Goal: Information Seeking & Learning: Learn about a topic

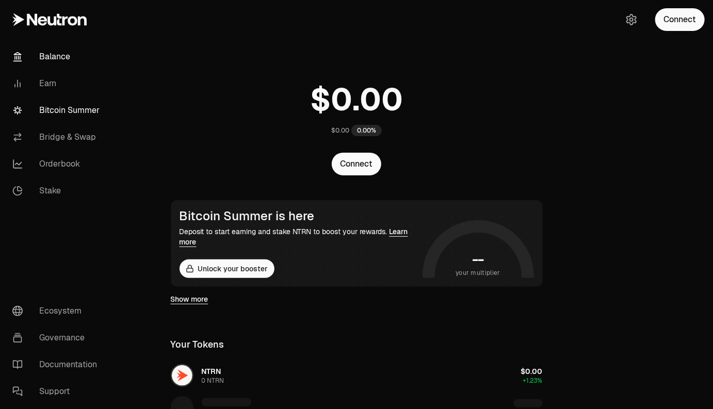
click at [68, 114] on link "Bitcoin Summer" at bounding box center [57, 110] width 107 height 27
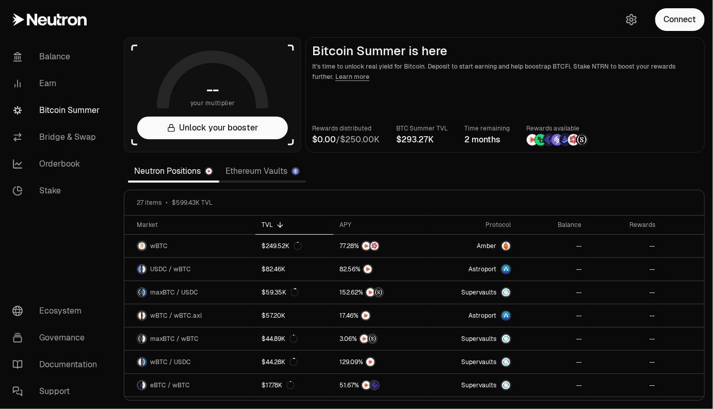
click at [251, 174] on link "Ethereum Vaults" at bounding box center [262, 171] width 87 height 21
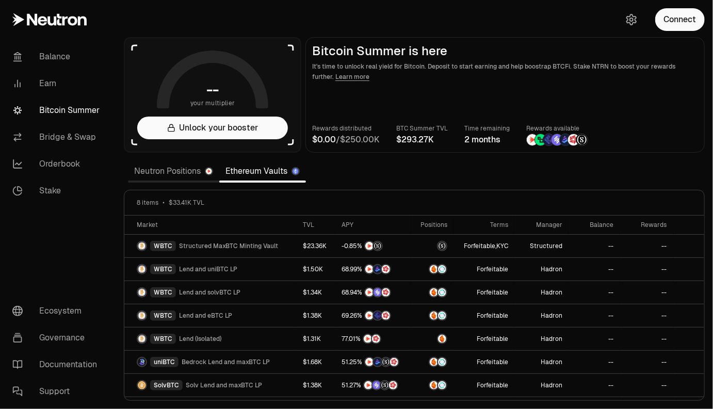
click at [159, 171] on link "Neutron Positions" at bounding box center [173, 171] width 91 height 21
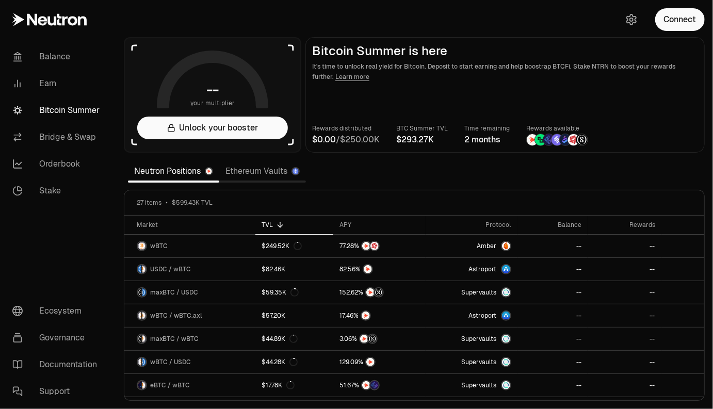
click at [254, 170] on link "Ethereum Vaults" at bounding box center [262, 171] width 87 height 21
